Goal: Navigation & Orientation: Find specific page/section

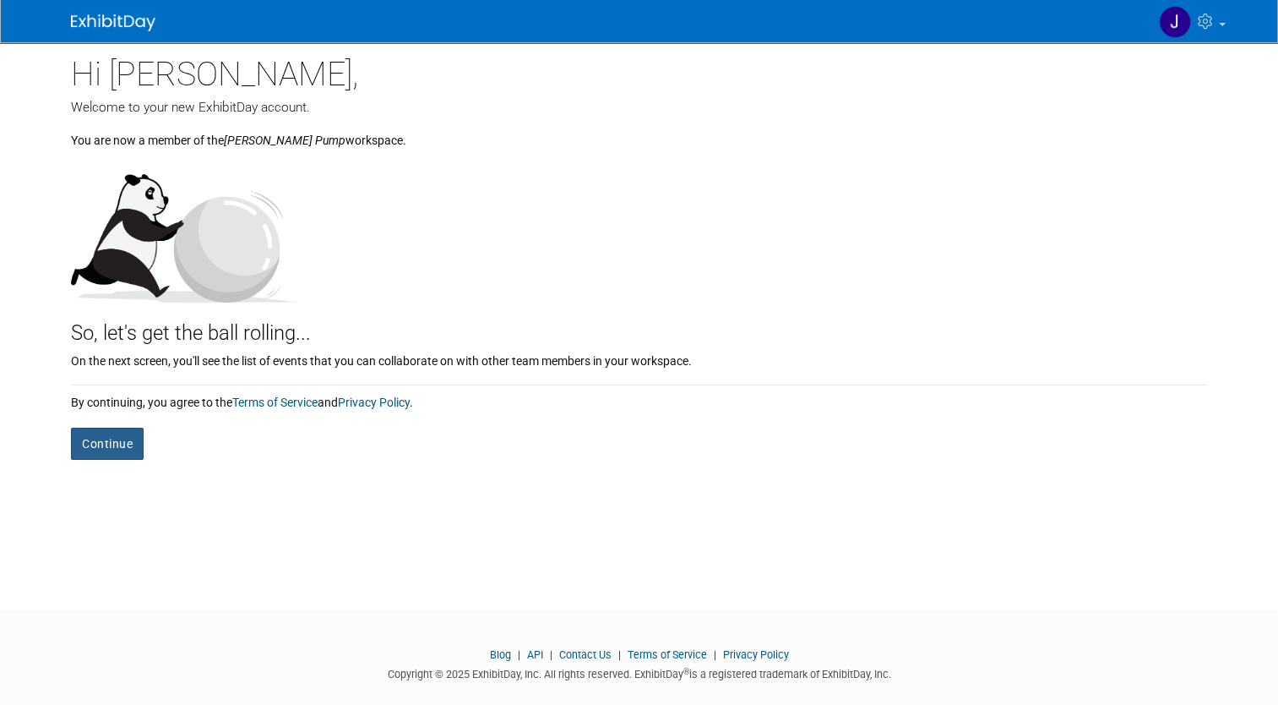
click at [83, 452] on button "Continue" at bounding box center [107, 443] width 73 height 32
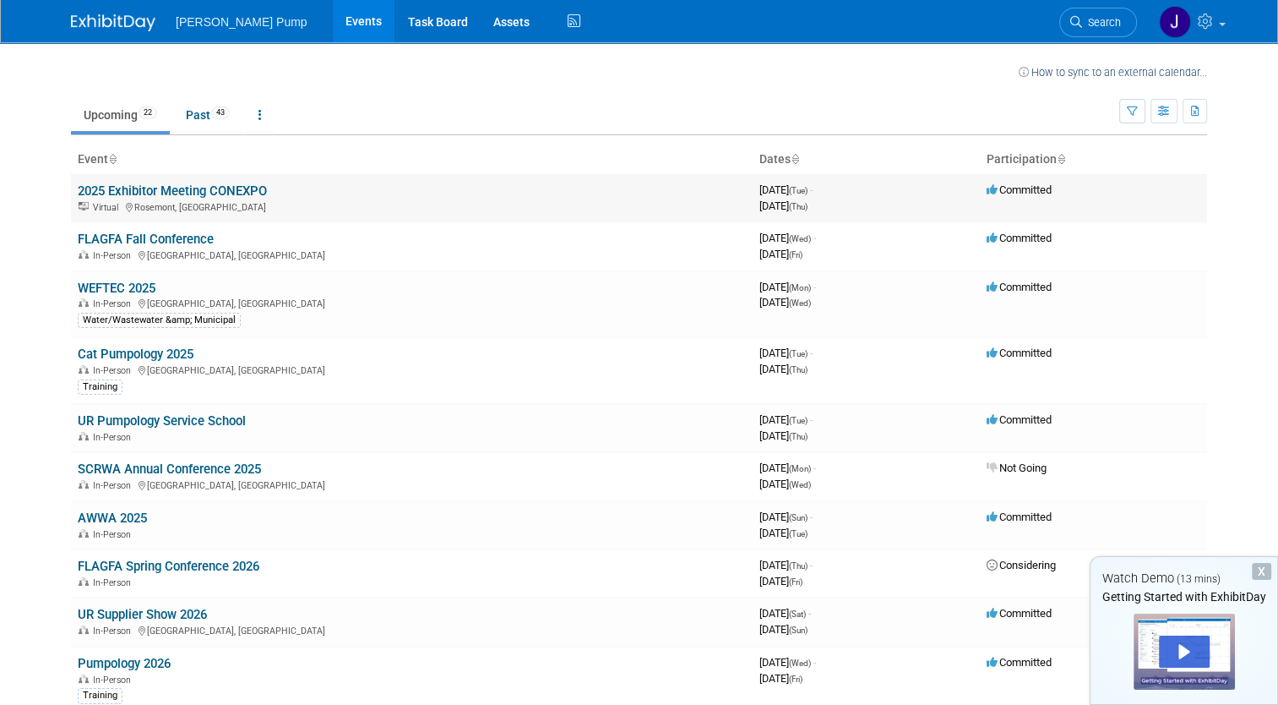
click at [222, 192] on link "2025 Exhibitor Meeting CONEXPO" at bounding box center [172, 190] width 189 height 15
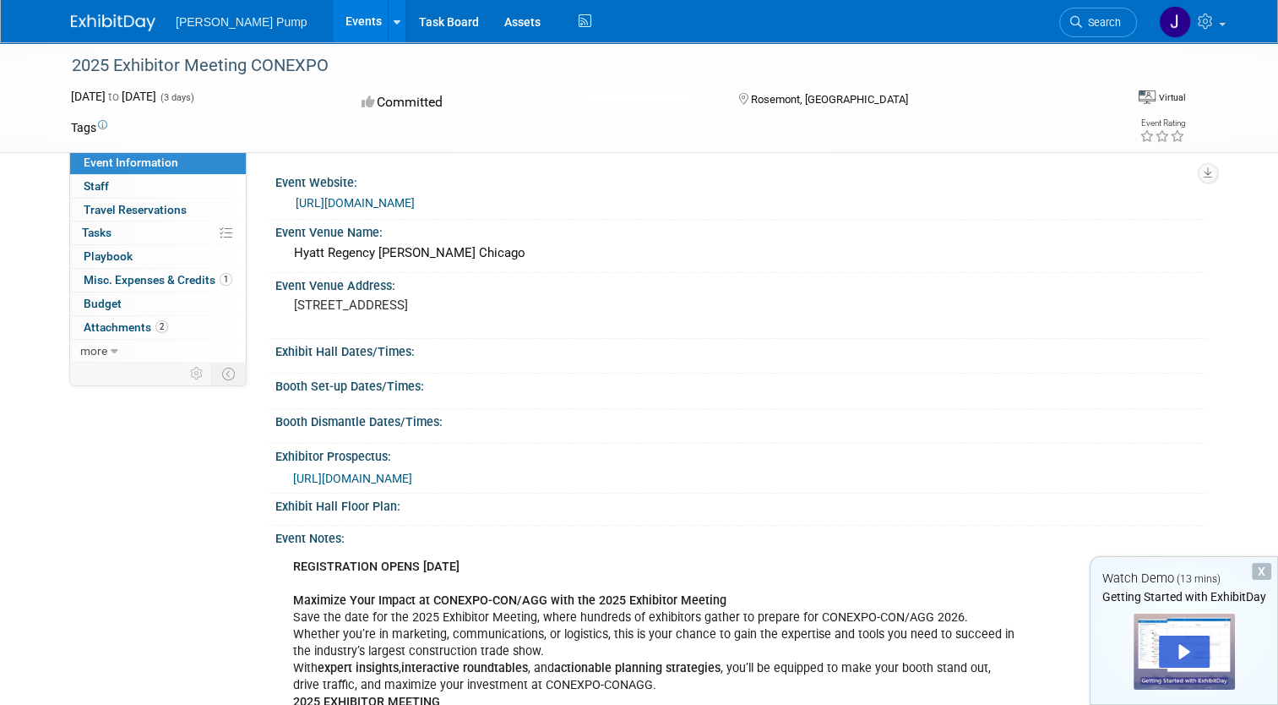
click at [333, 27] on link "Events" at bounding box center [364, 21] width 62 height 42
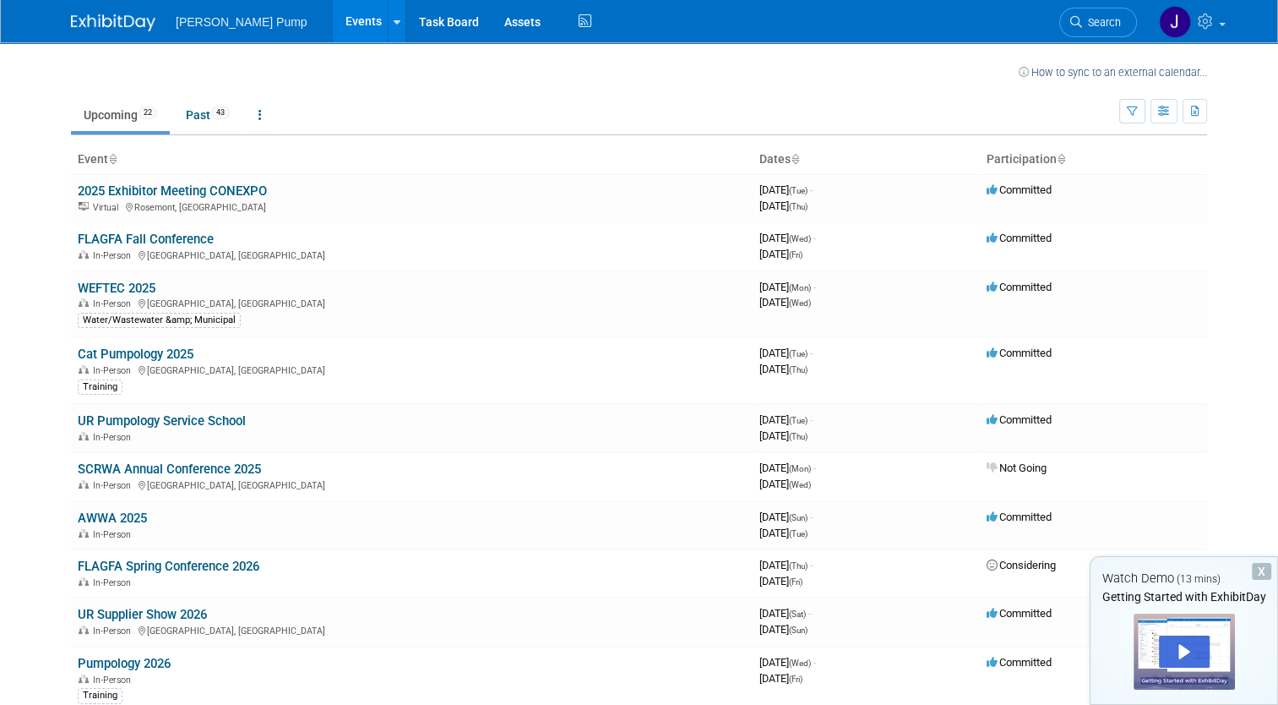
click at [1260, 567] on div "X" at bounding box center [1261, 571] width 19 height 17
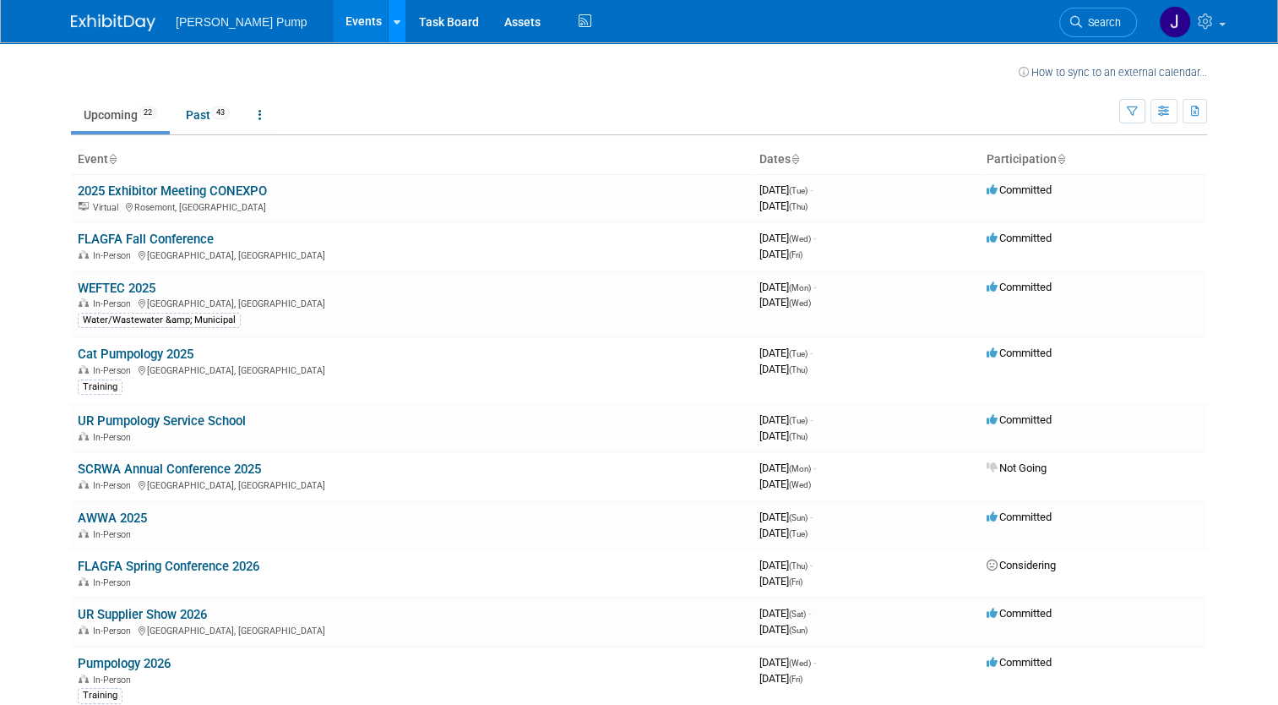
click at [388, 30] on link at bounding box center [397, 21] width 18 height 42
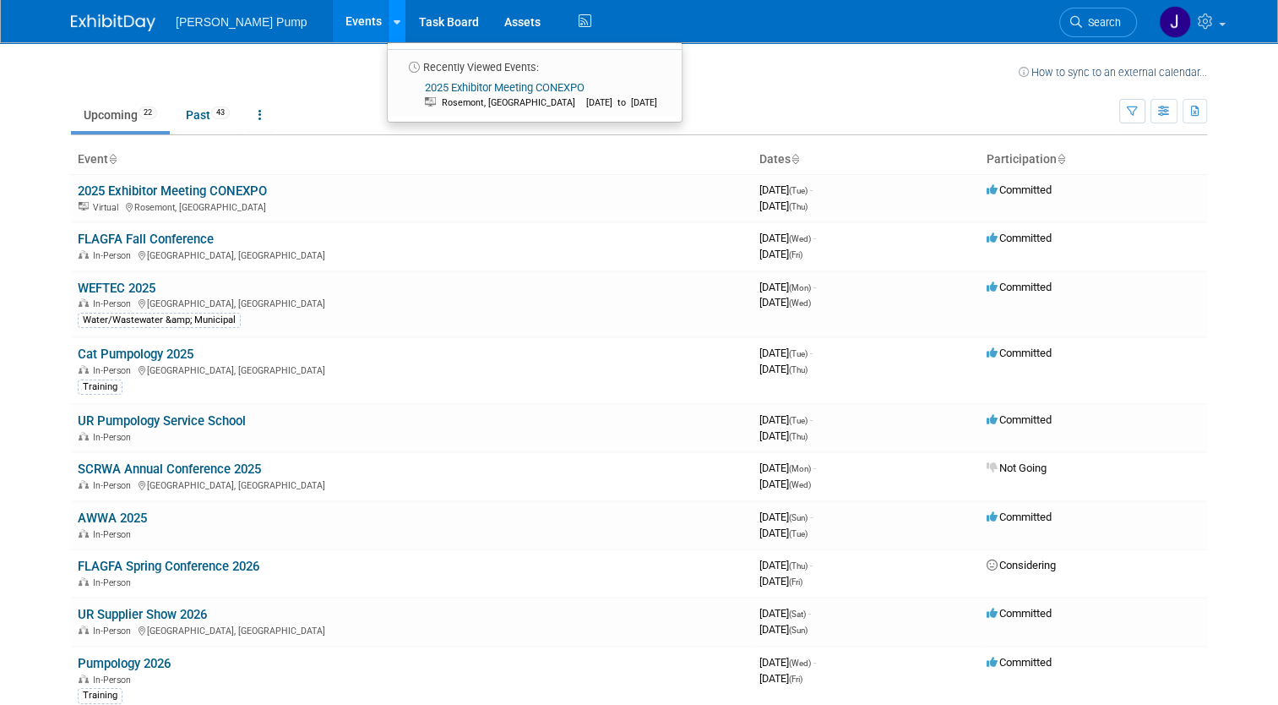
click at [388, 30] on link at bounding box center [397, 21] width 18 height 42
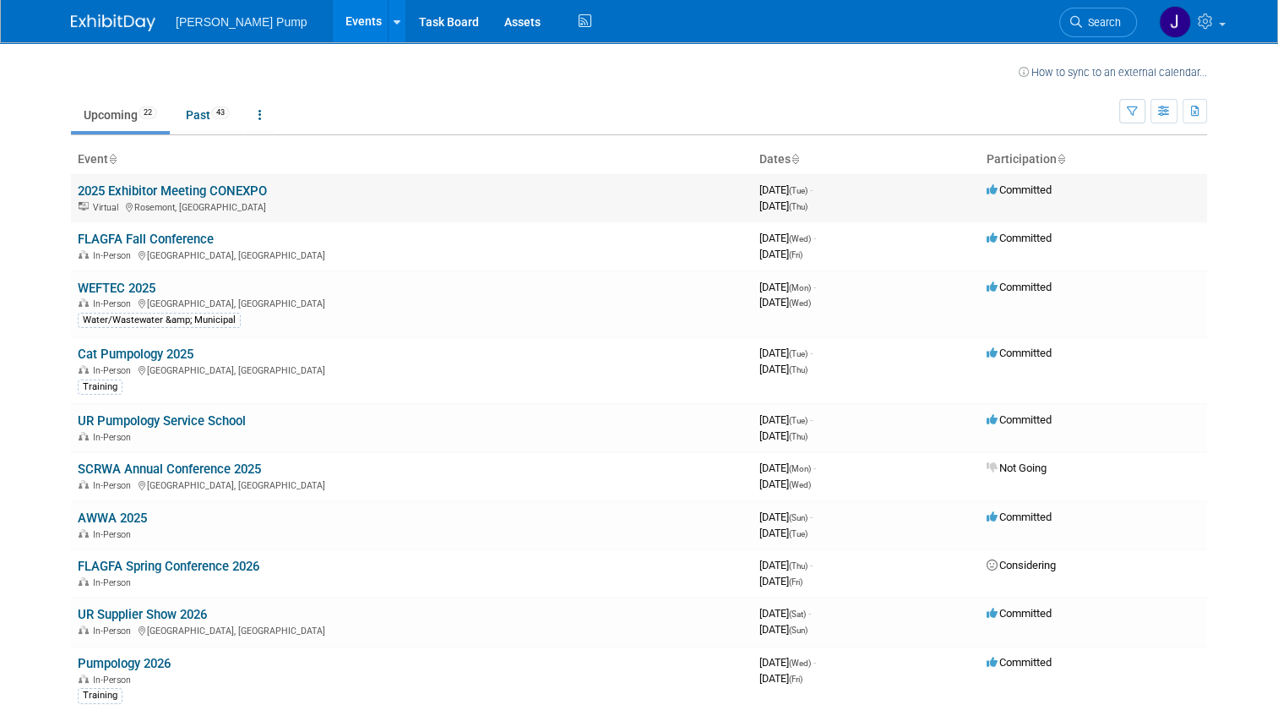
click at [178, 197] on link "2025 Exhibitor Meeting CONEXPO" at bounding box center [172, 190] width 189 height 15
click at [406, 29] on link "Task Board" at bounding box center [448, 21] width 85 height 42
click at [200, 33] on ul "[PERSON_NAME] Pump Events Recently Viewed Events: 2025 Exhibitor Meeting CONEXP…" at bounding box center [386, 21] width 420 height 42
click at [216, 24] on span "[PERSON_NAME] Pump" at bounding box center [242, 22] width 132 height 14
click at [207, 119] on link "Past 43" at bounding box center [207, 115] width 69 height 32
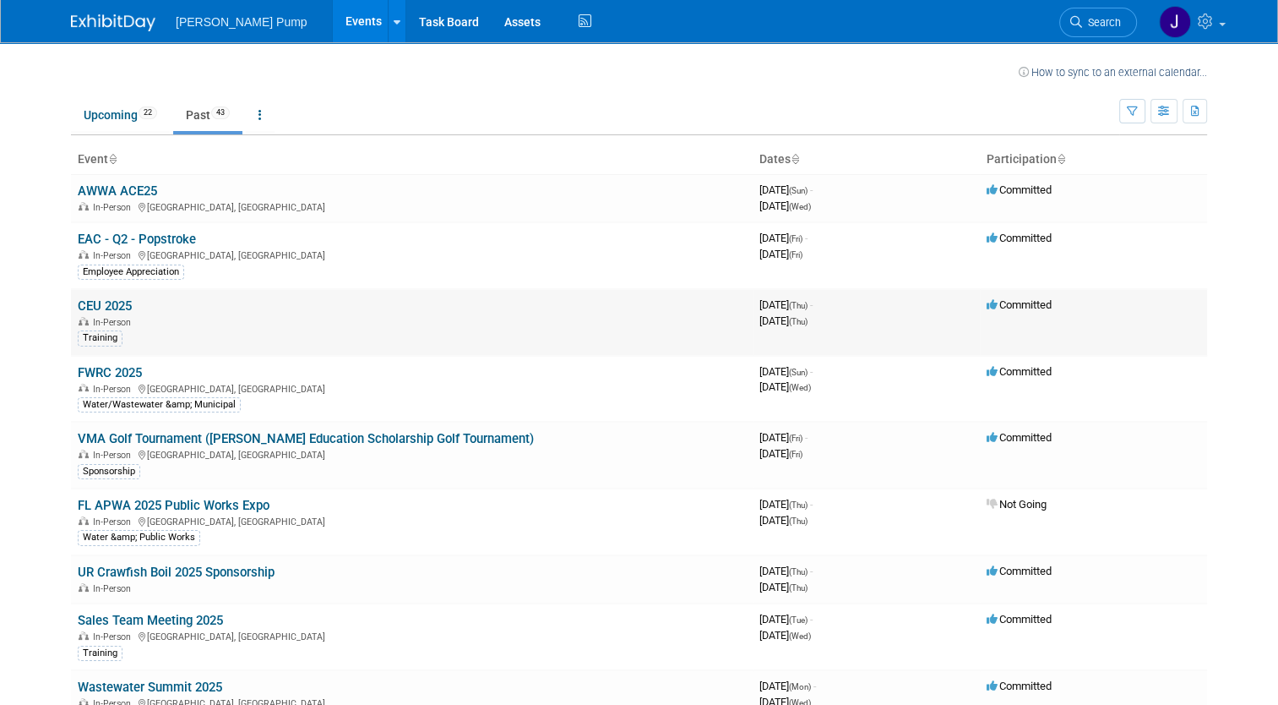
click at [82, 306] on link "CEU 2025" at bounding box center [105, 305] width 54 height 15
click at [288, 437] on link "VMA Golf Tournament (Lou Fifer Education Scholarship Golf Tournament)" at bounding box center [306, 438] width 456 height 15
click at [99, 119] on link "Upcoming 22" at bounding box center [120, 115] width 99 height 32
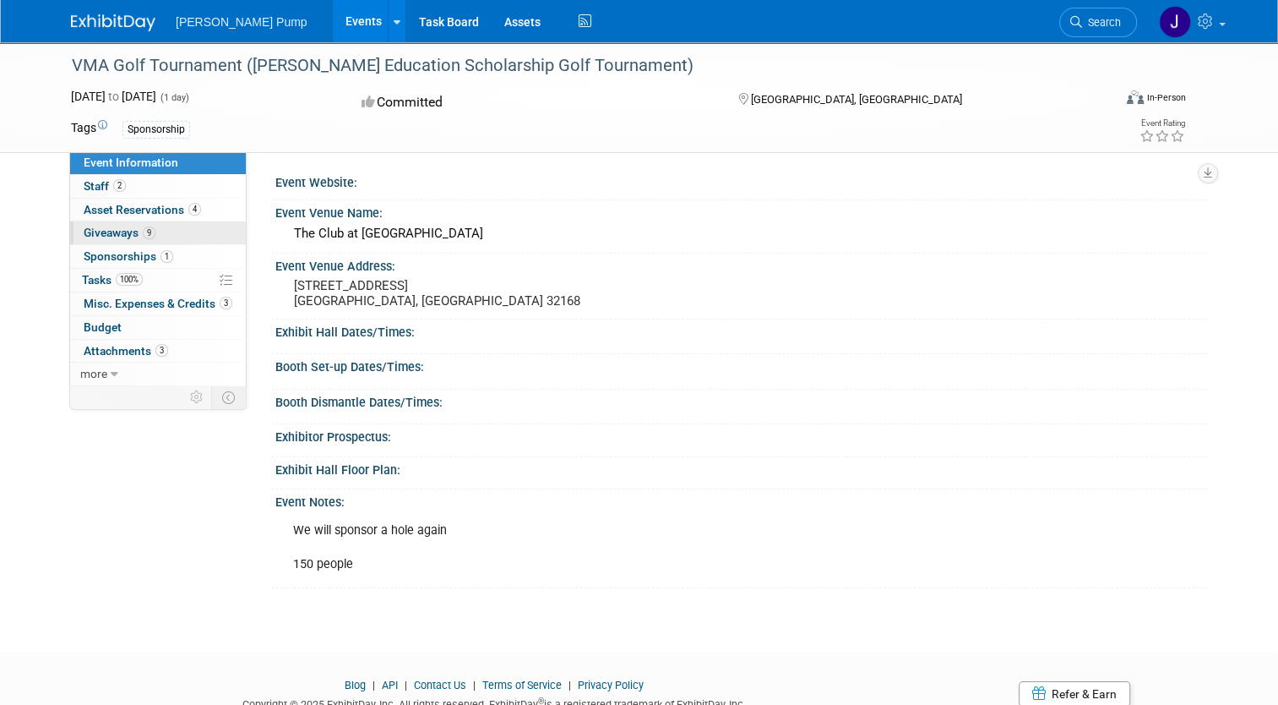
click at [106, 234] on span "Giveaways 9" at bounding box center [120, 233] width 72 height 14
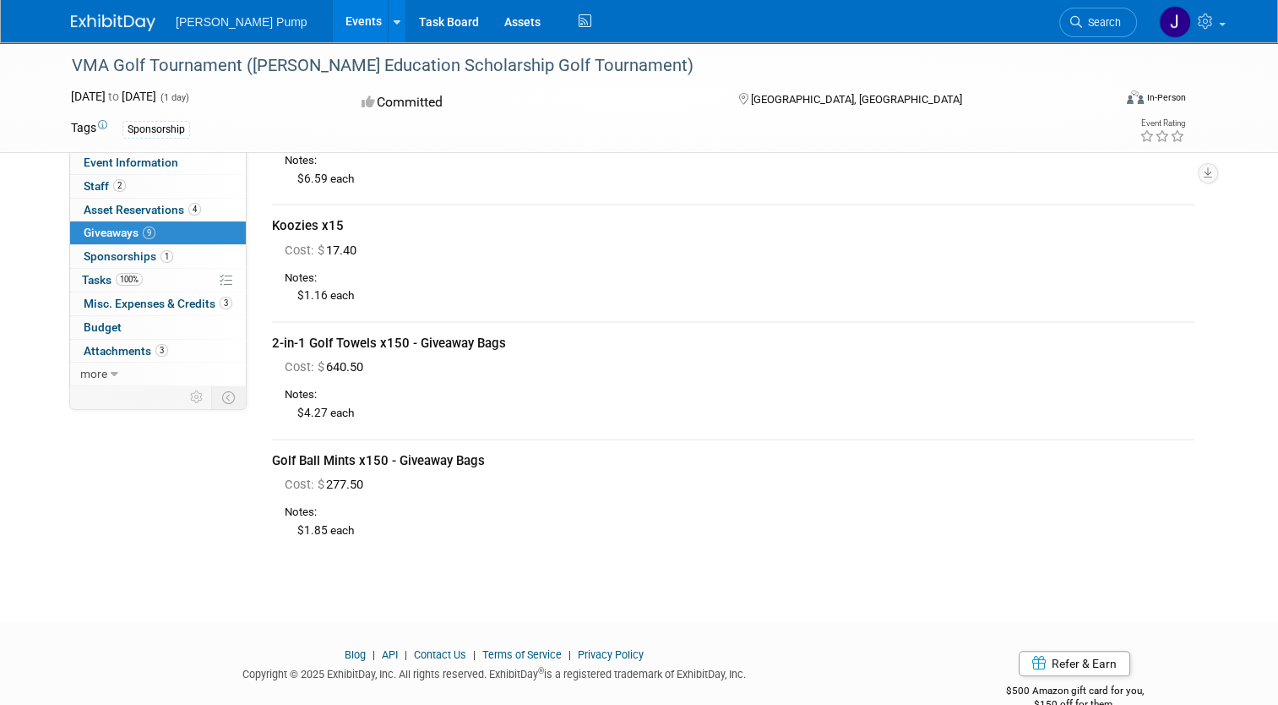
scroll to position [746, 0]
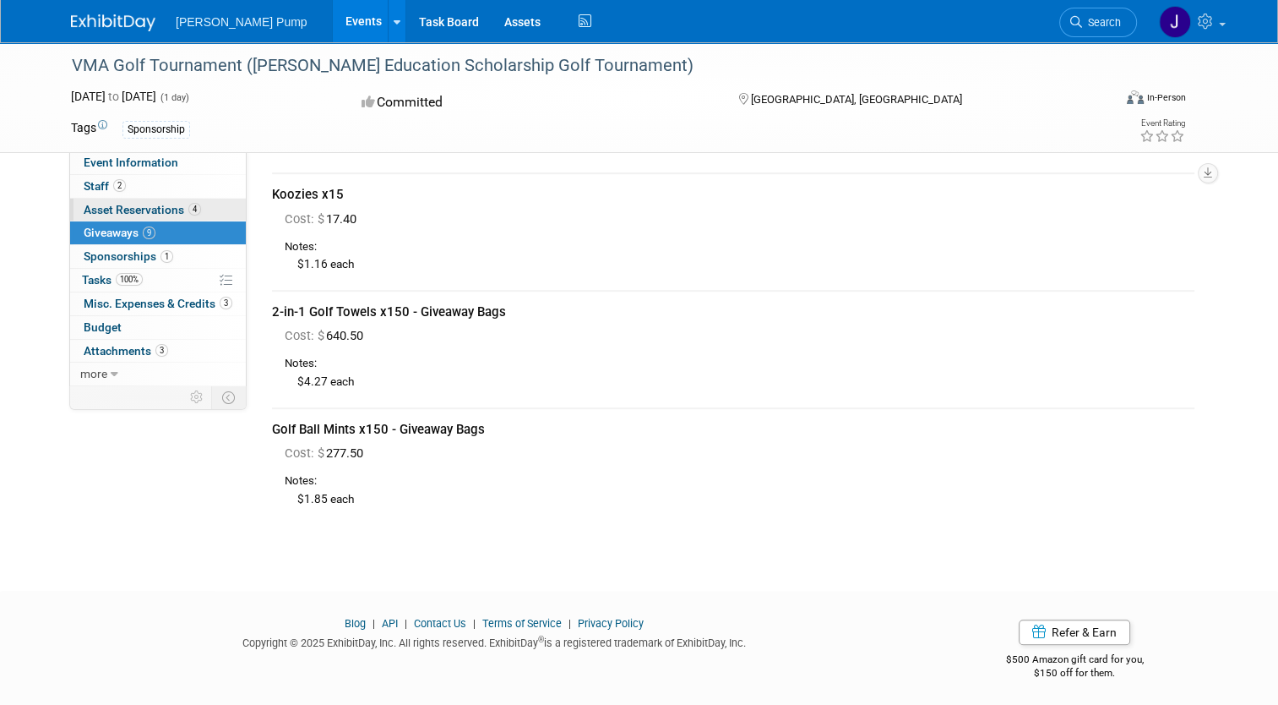
click at [139, 215] on span "Asset Reservations 4" at bounding box center [142, 210] width 117 height 14
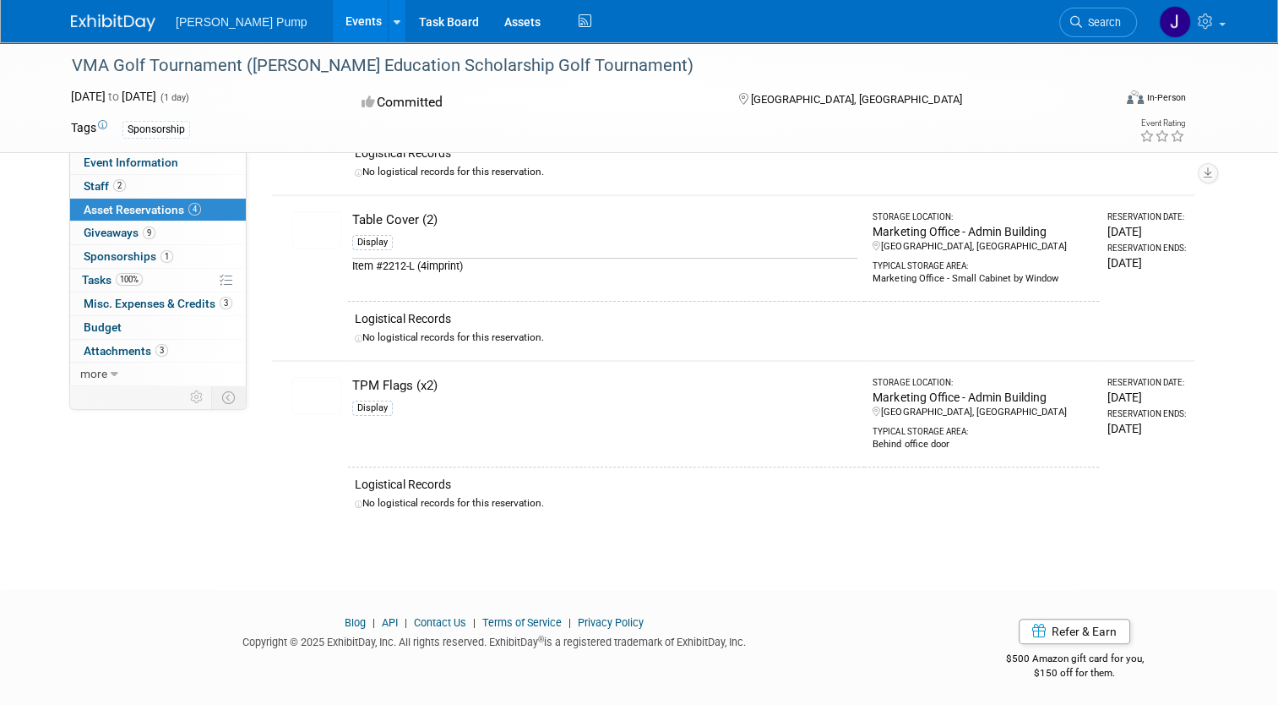
scroll to position [0, 0]
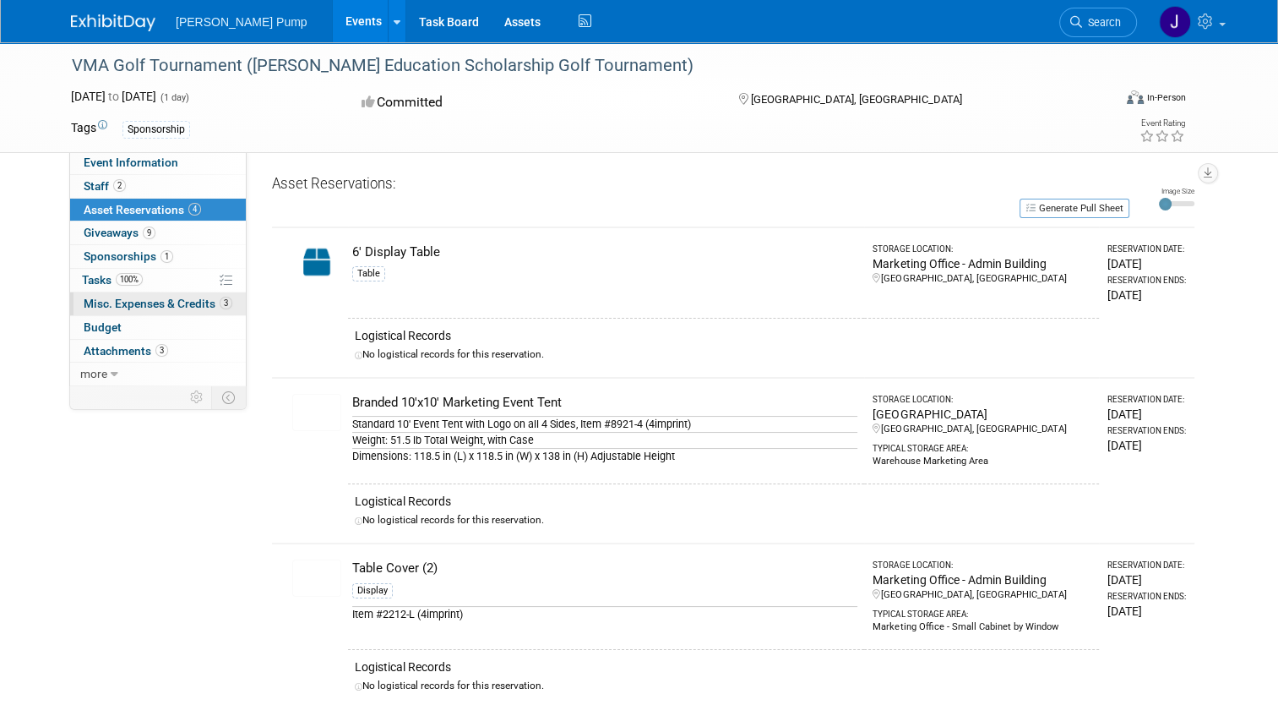
click at [149, 304] on span "Misc. Expenses & Credits 3" at bounding box center [158, 304] width 149 height 14
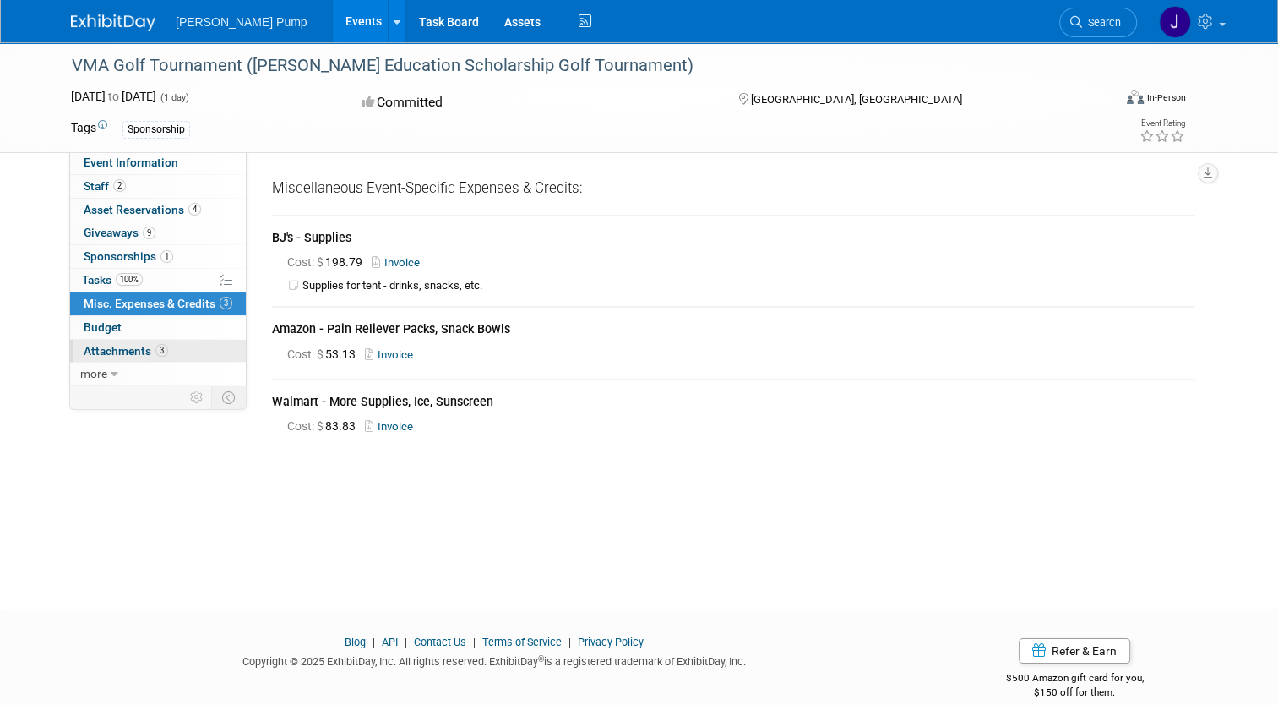
click at [110, 344] on span "Attachments 3" at bounding box center [126, 351] width 84 height 14
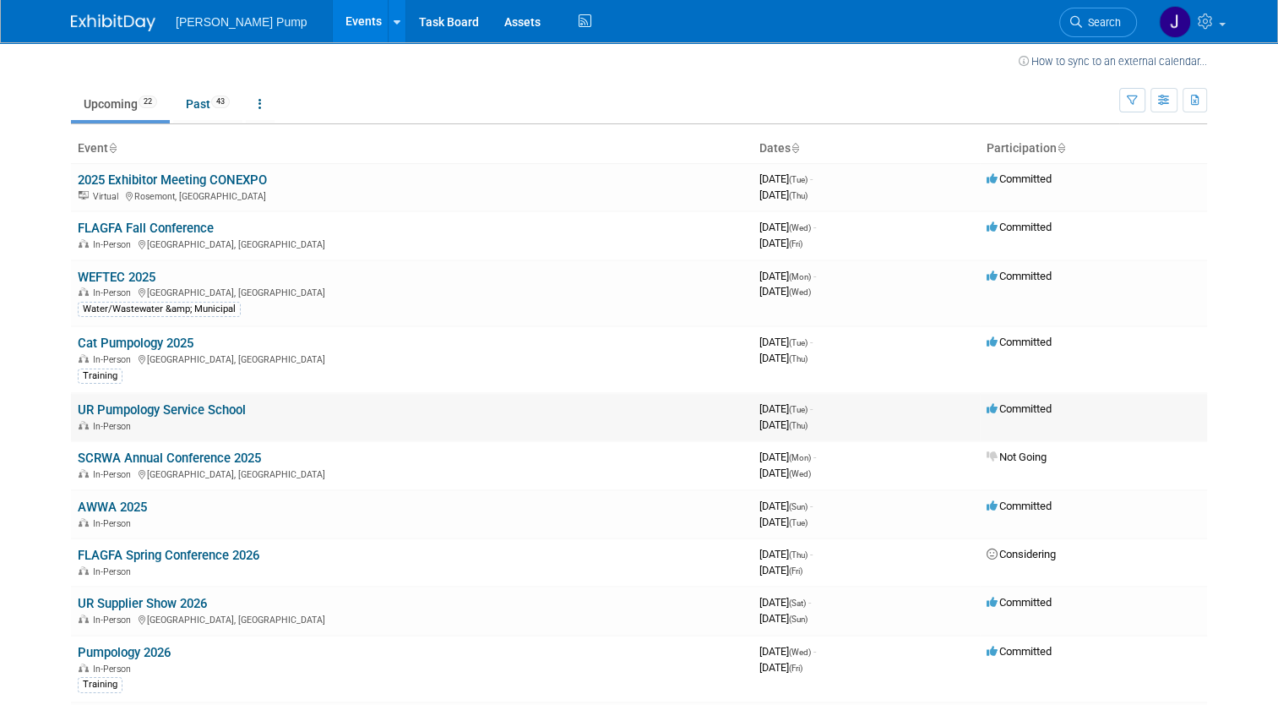
scroll to position [84, 0]
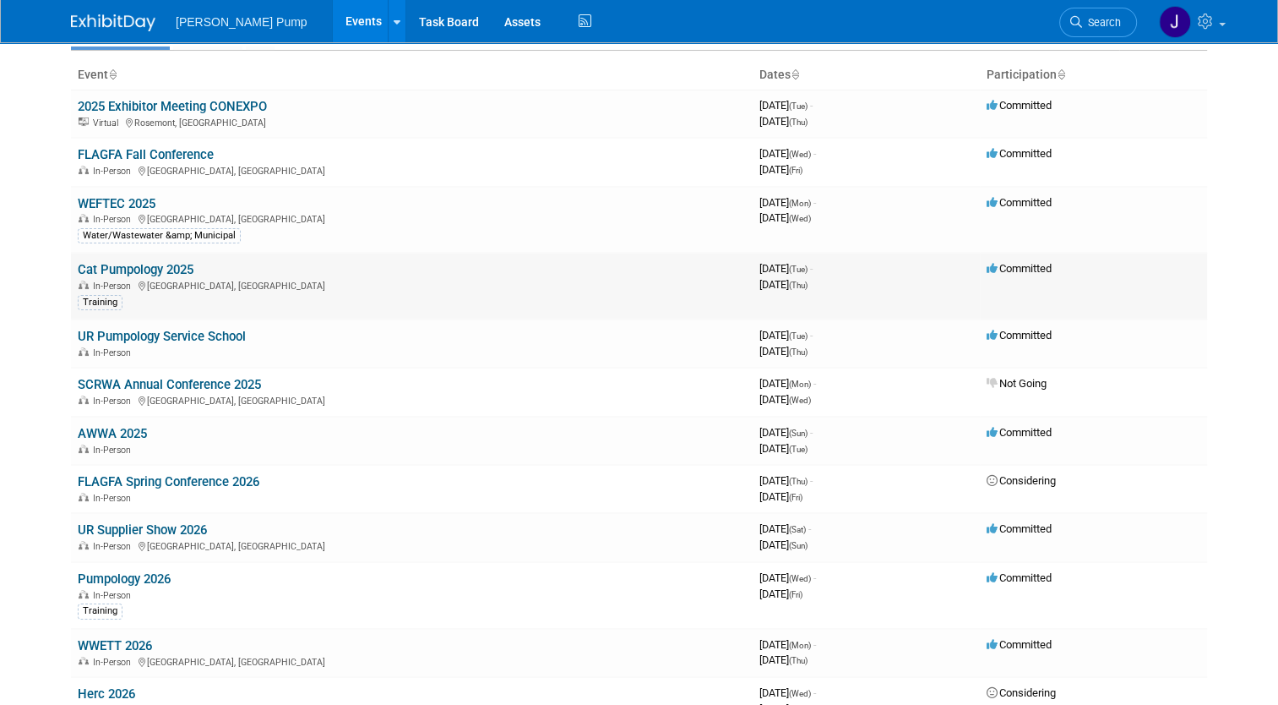
click at [102, 268] on link "Cat Pumpology 2025" at bounding box center [136, 269] width 116 height 15
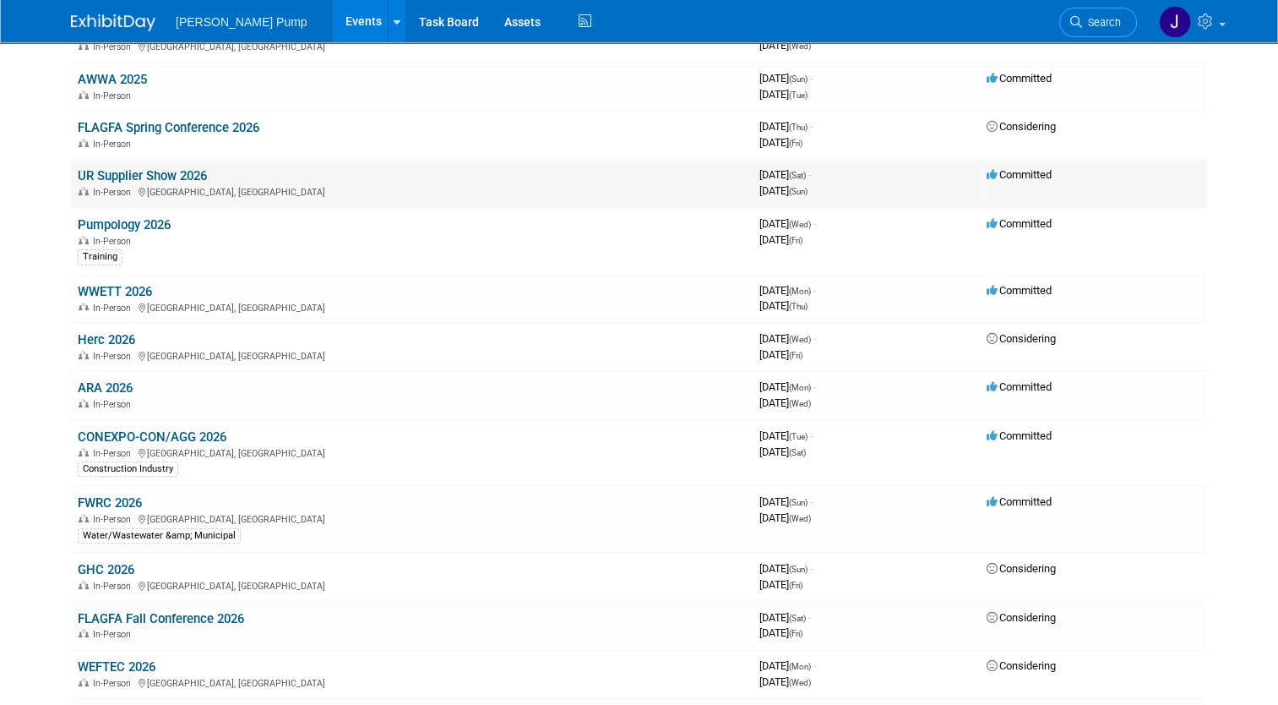
scroll to position [57, 0]
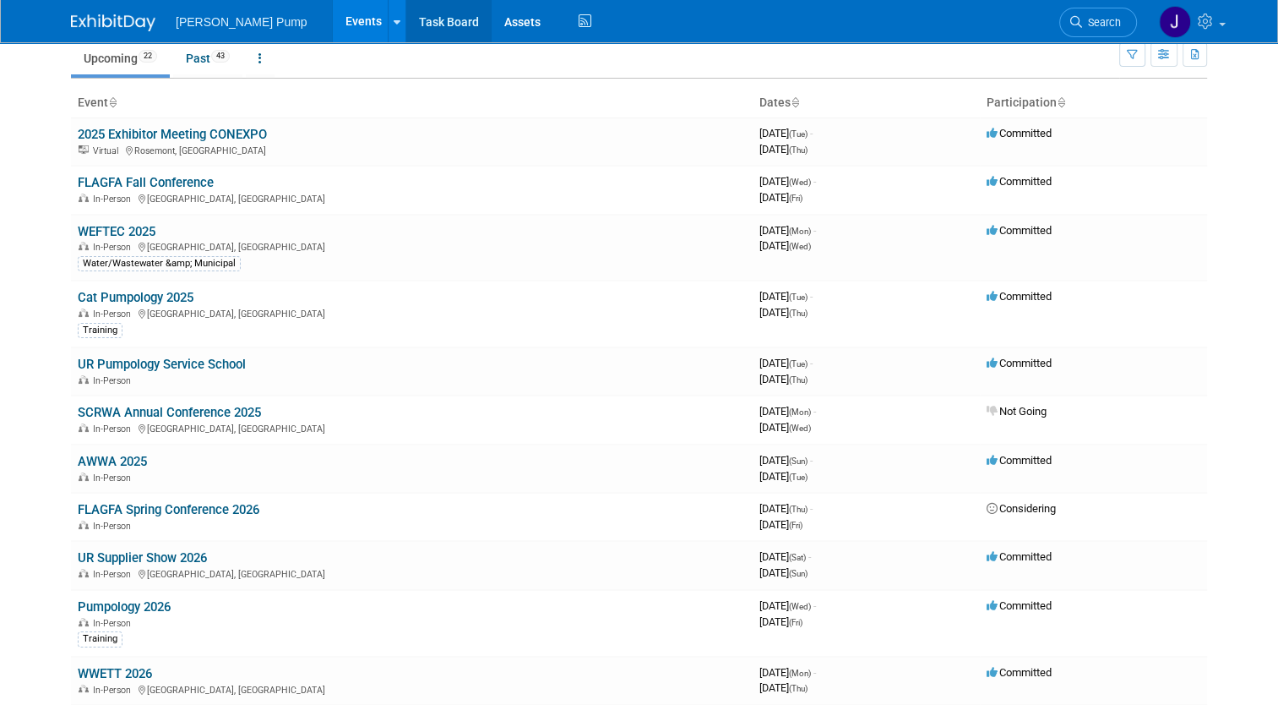
click at [406, 25] on link "Task Board" at bounding box center [448, 21] width 85 height 42
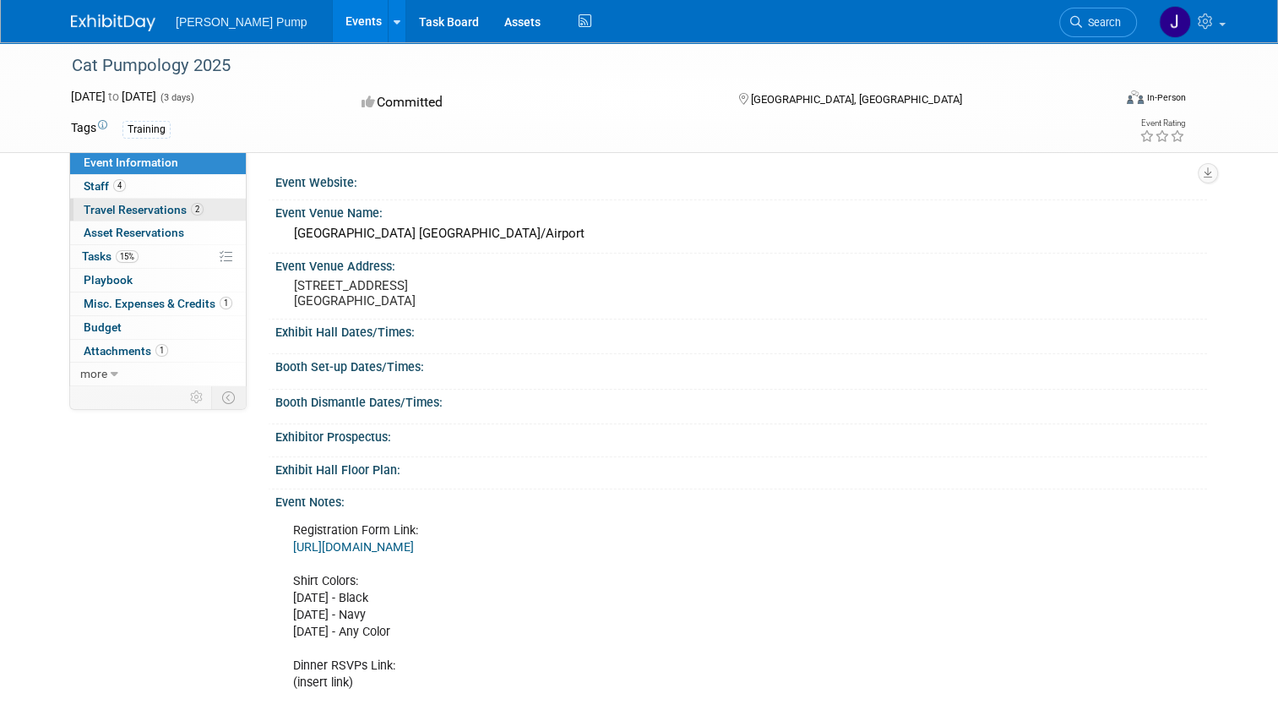
click at [147, 208] on span "Travel Reservations 2" at bounding box center [144, 210] width 120 height 14
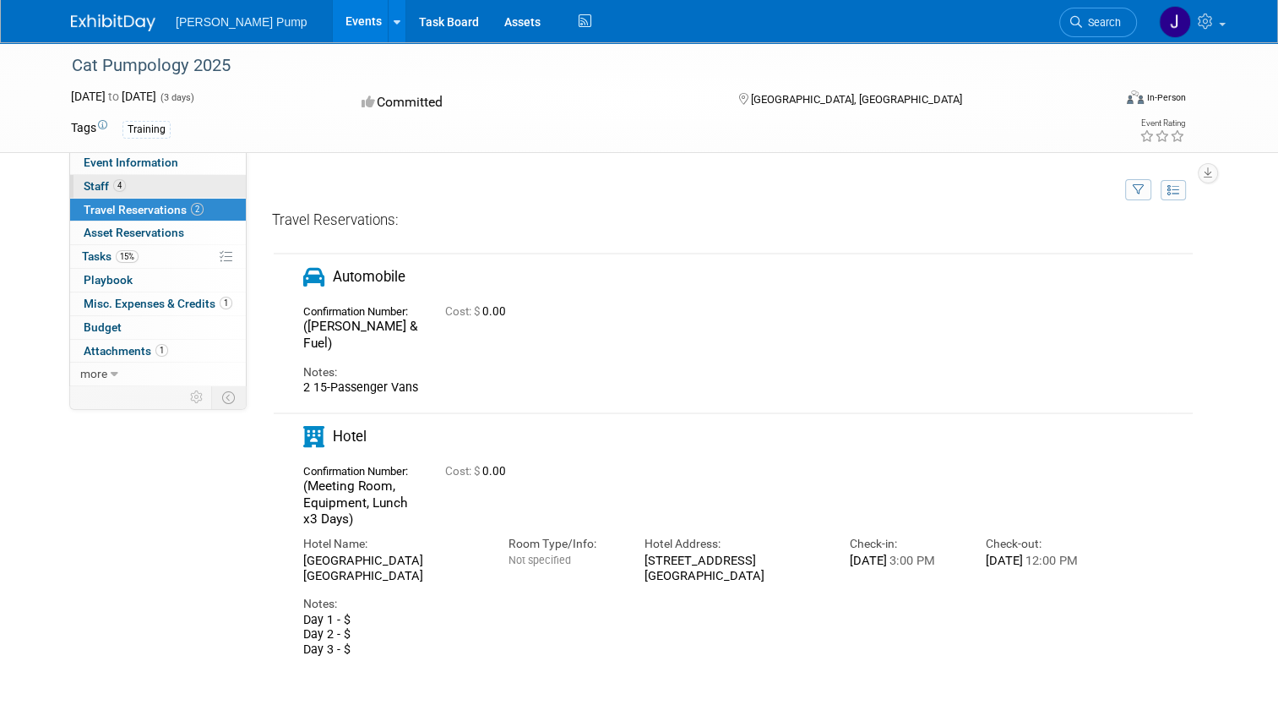
click at [84, 181] on span "Staff 4" at bounding box center [105, 186] width 42 height 14
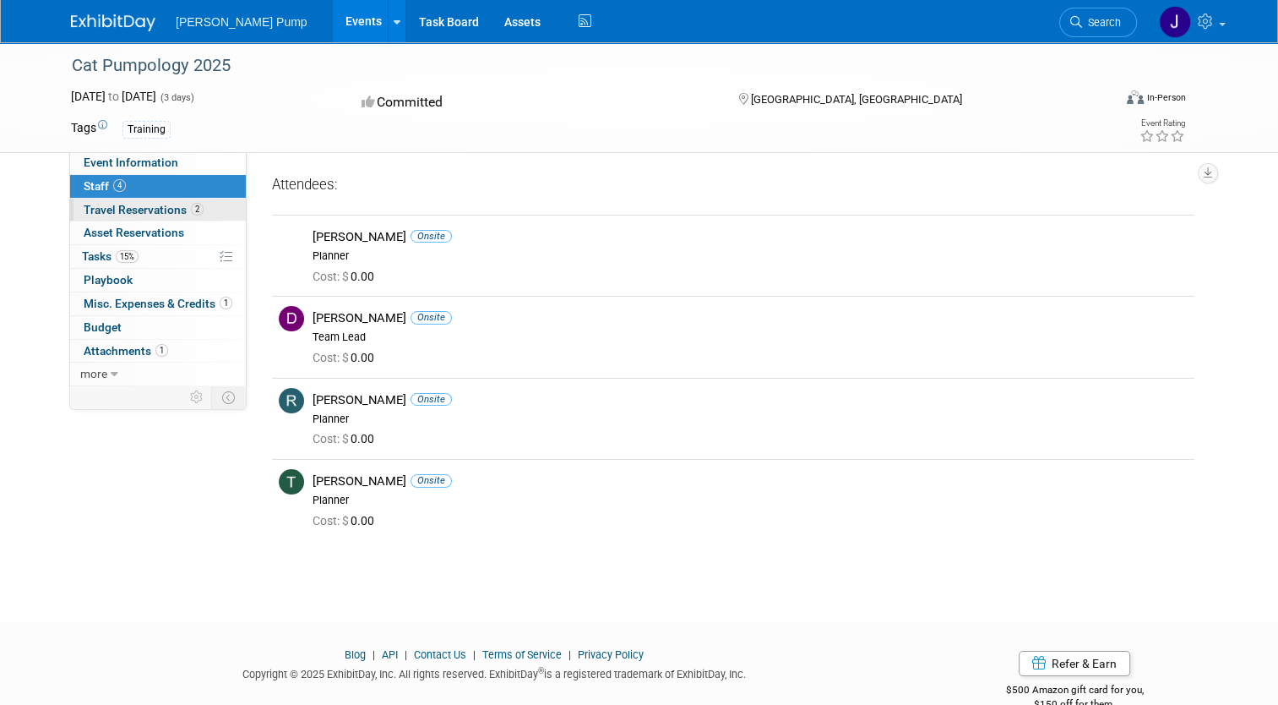
click at [84, 210] on span "Travel Reservations 2" at bounding box center [144, 210] width 120 height 14
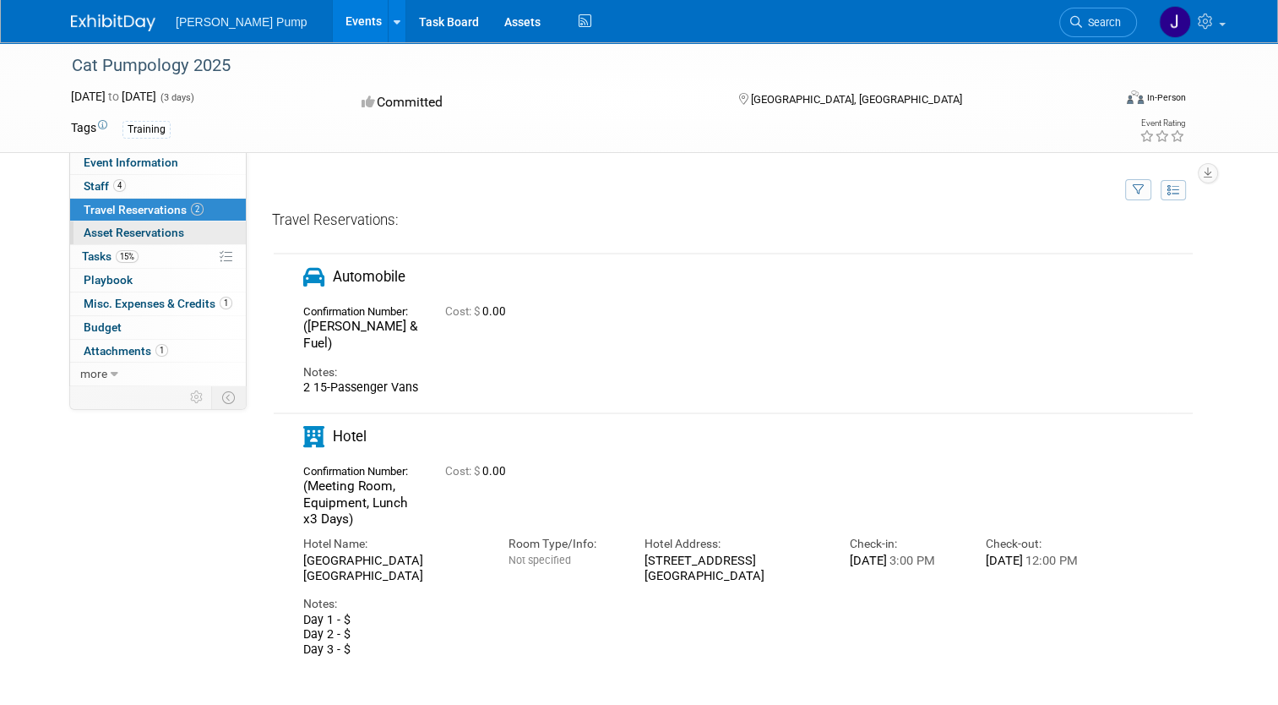
click at [84, 231] on span "Asset Reservations 0" at bounding box center [134, 233] width 101 height 14
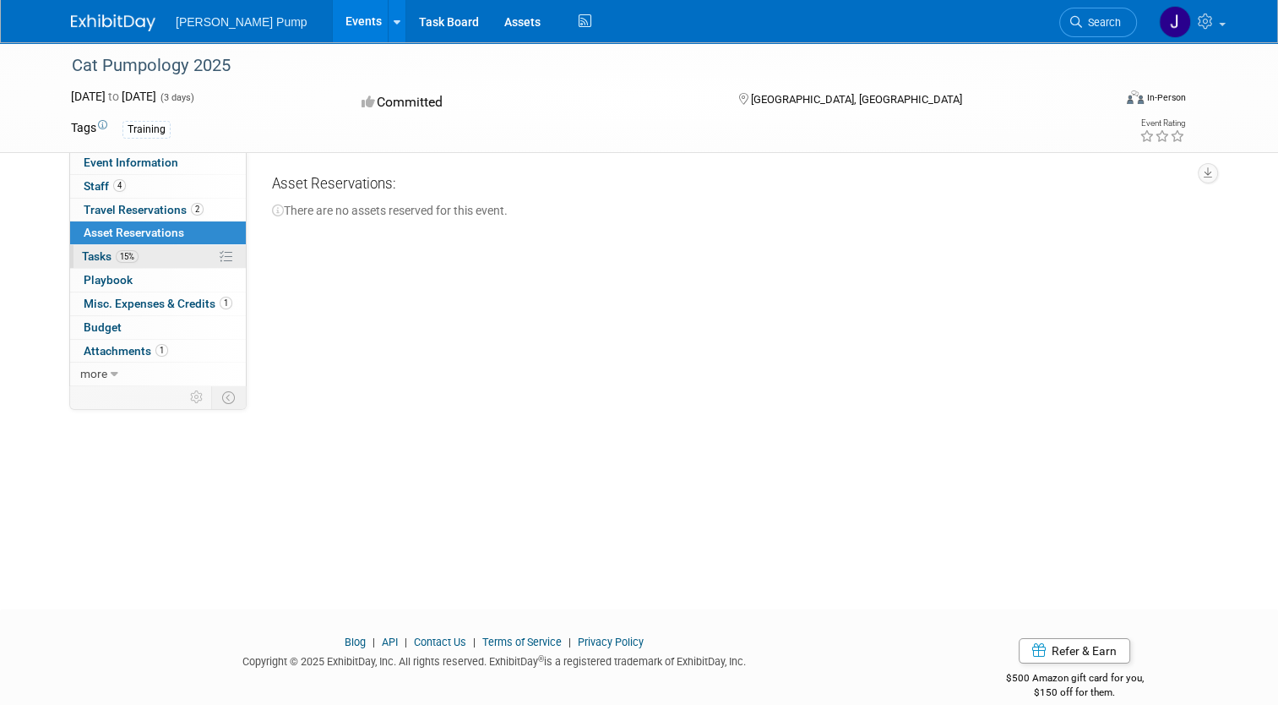
click at [82, 253] on span "Tasks 15%" at bounding box center [110, 256] width 57 height 14
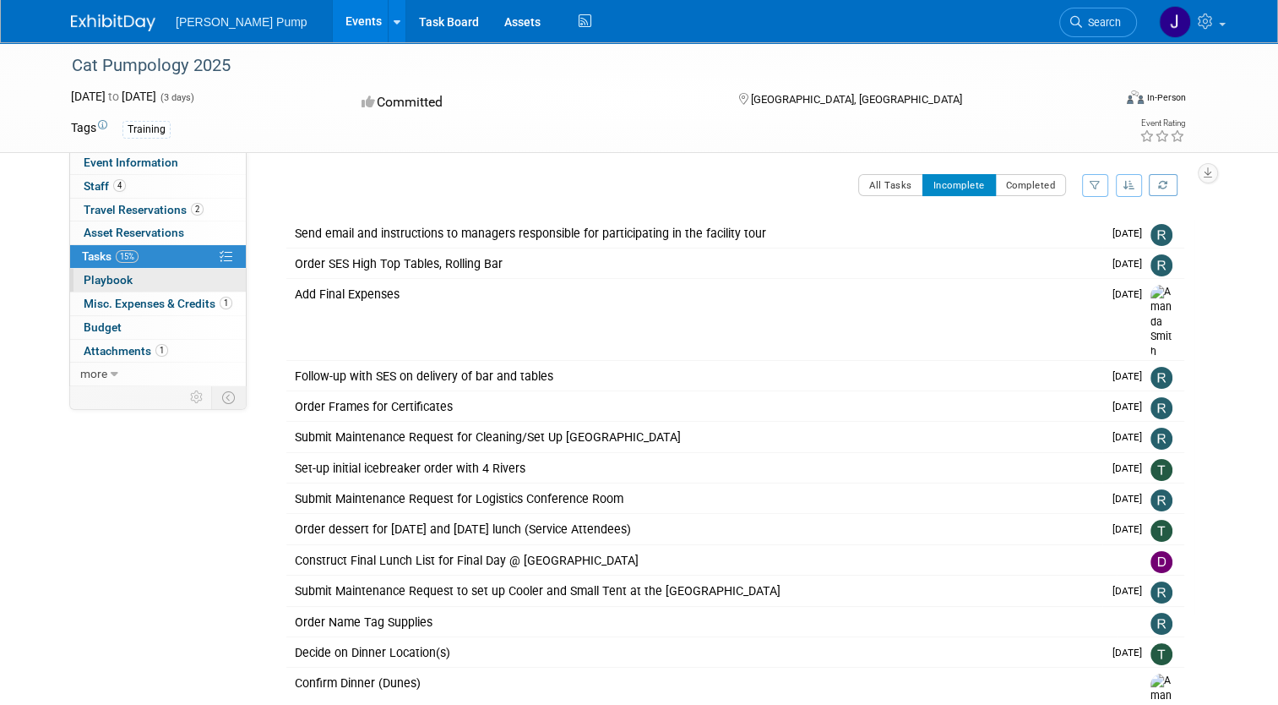
click at [85, 278] on span "Playbook 0" at bounding box center [108, 280] width 49 height 14
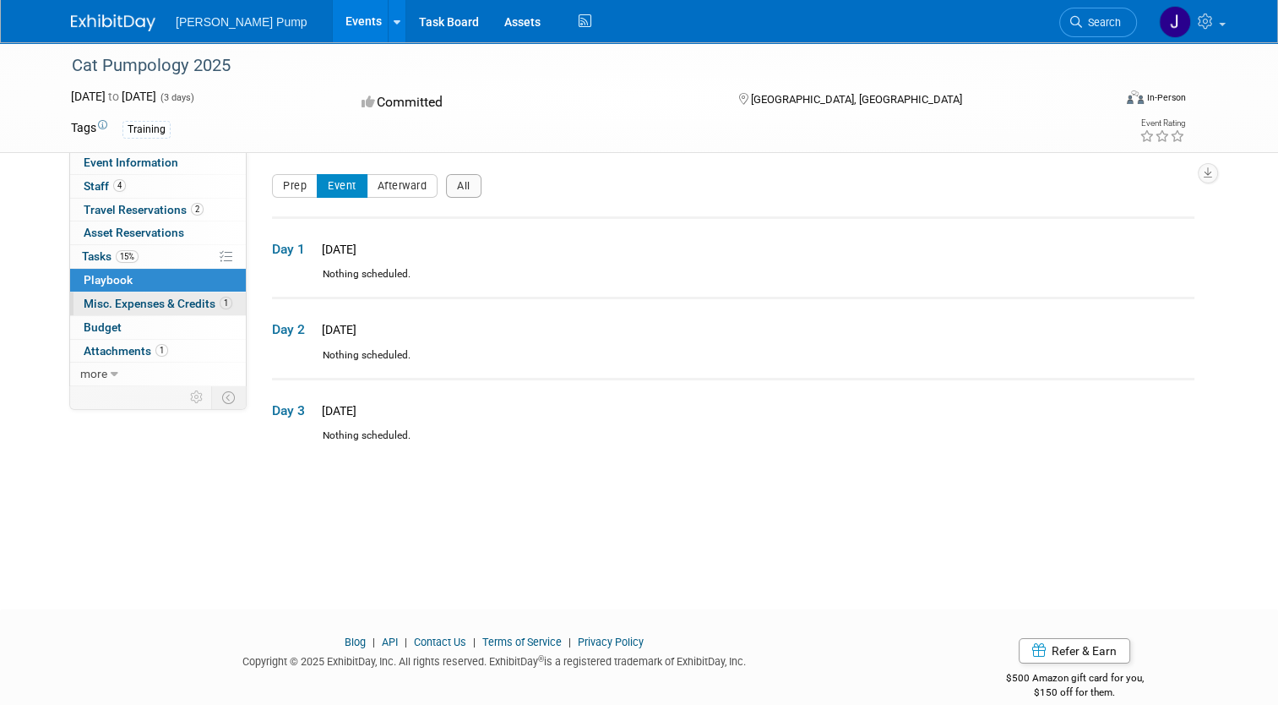
click at [87, 300] on span "Misc. Expenses & Credits 1" at bounding box center [158, 304] width 149 height 14
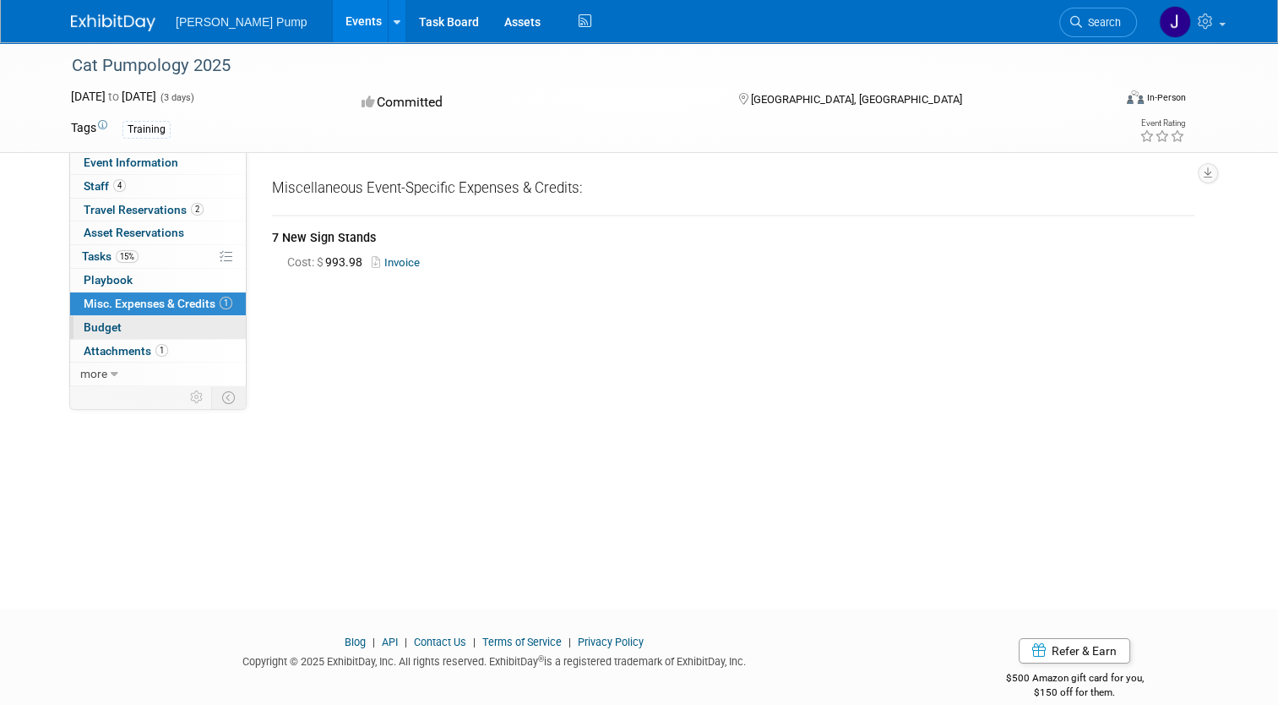
click at [84, 327] on span "Budget" at bounding box center [103, 327] width 38 height 14
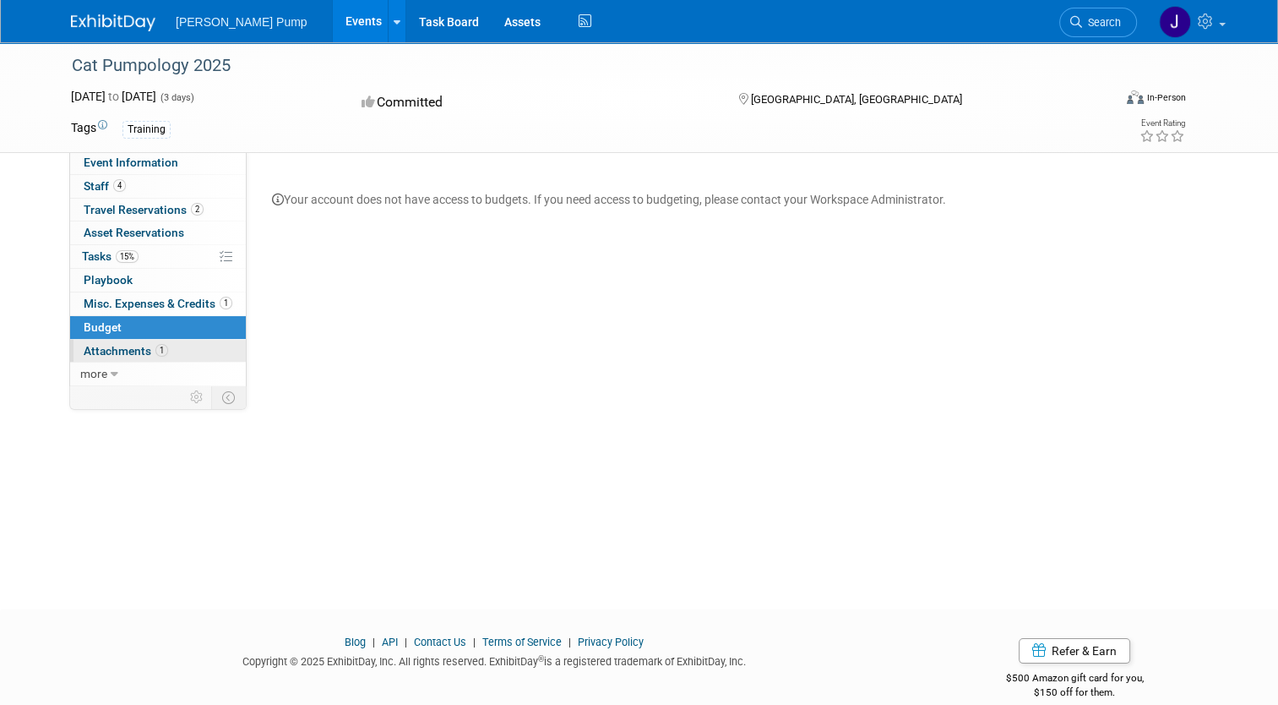
click at [84, 344] on span "Attachments 1" at bounding box center [126, 351] width 84 height 14
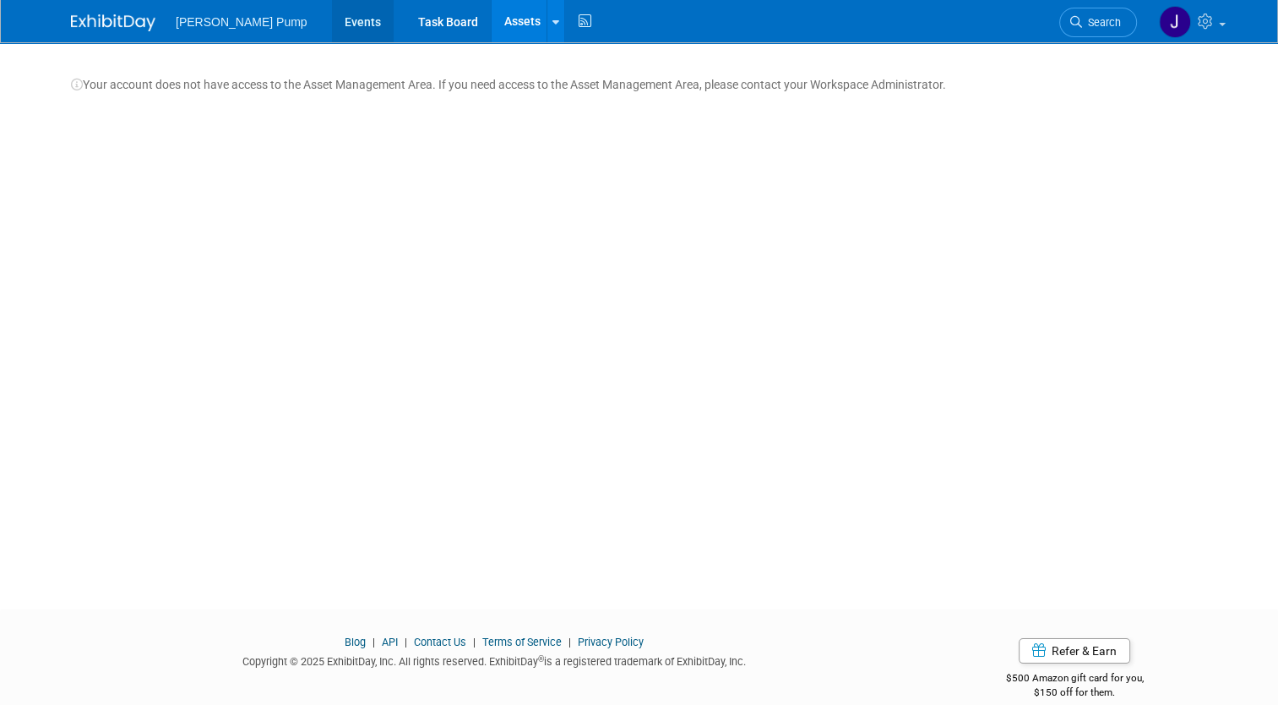
click at [332, 29] on link "Events" at bounding box center [363, 21] width 62 height 42
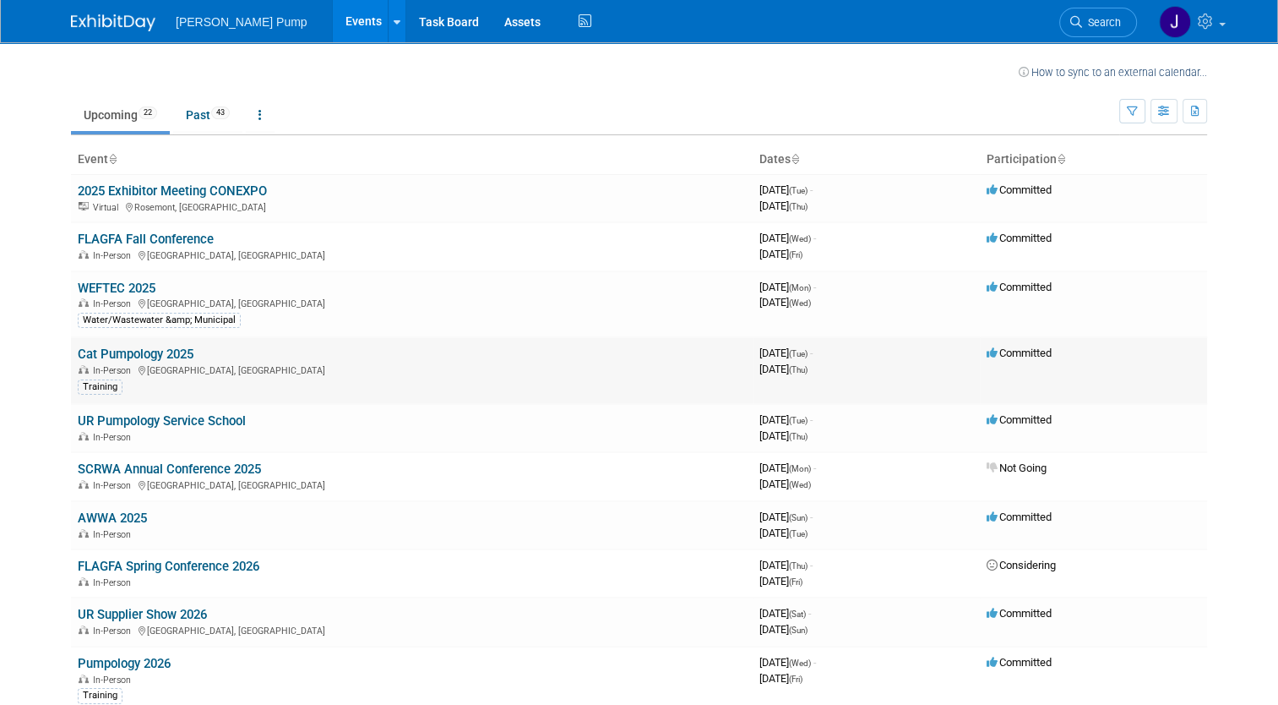
click at [155, 359] on link "Cat Pumpology 2025" at bounding box center [136, 353] width 116 height 15
